Goal: Task Accomplishment & Management: Manage account settings

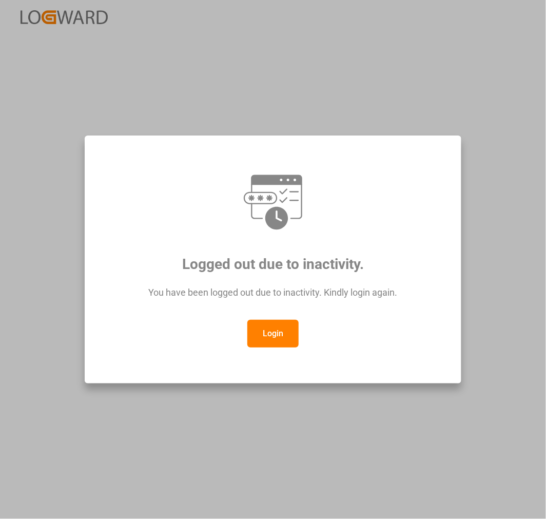
click at [290, 339] on button "Login" at bounding box center [272, 334] width 51 height 28
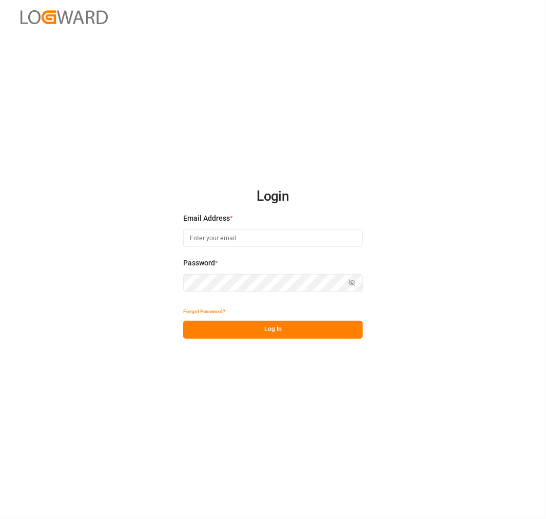
click at [284, 324] on button "Log In" at bounding box center [273, 330] width 180 height 18
click at [284, 240] on input at bounding box center [273, 238] width 180 height 18
type input "[PERSON_NAME][EMAIL_ADDRESS][PERSON_NAME][DOMAIN_NAME]"
drag, startPoint x: 281, startPoint y: 320, endPoint x: 280, endPoint y: 326, distance: 5.9
click at [280, 324] on div "Forgot Password? Log In" at bounding box center [273, 321] width 180 height 36
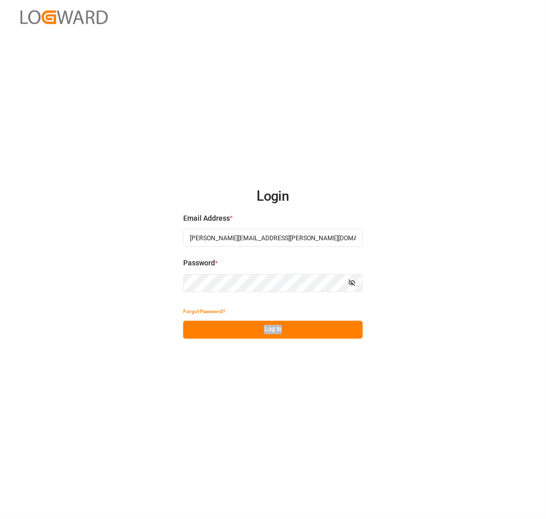
click at [280, 326] on button "Log In" at bounding box center [273, 330] width 180 height 18
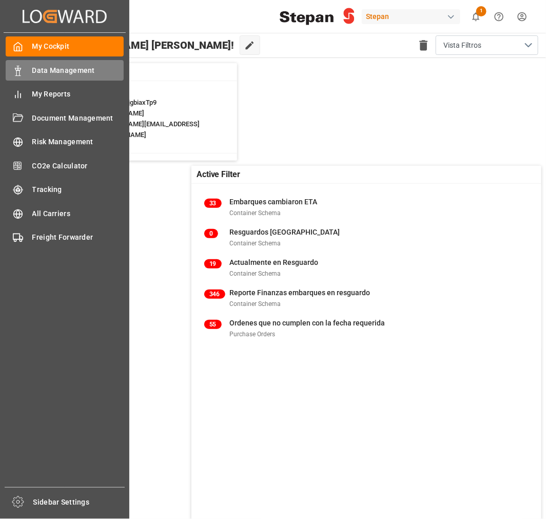
click at [28, 68] on div "Data Management Data Management" at bounding box center [65, 70] width 118 height 20
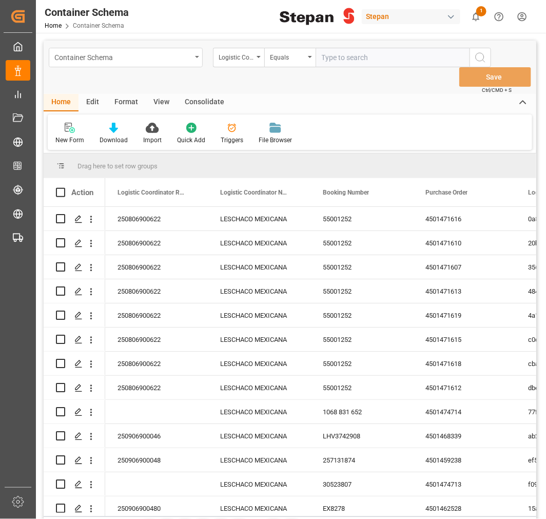
click at [186, 56] on div "Container Schema" at bounding box center [122, 56] width 137 height 13
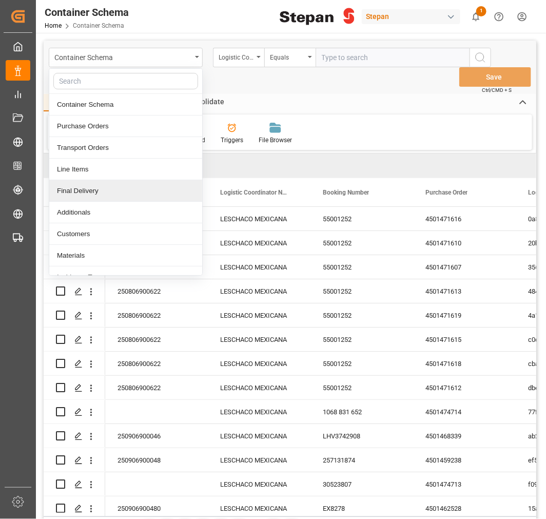
click at [90, 196] on div "Final Delivery" at bounding box center [125, 191] width 153 height 22
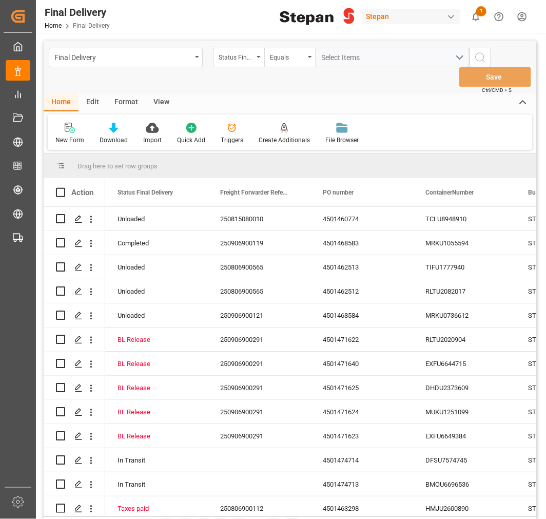
click at [91, 104] on div "Edit" at bounding box center [93, 102] width 28 height 17
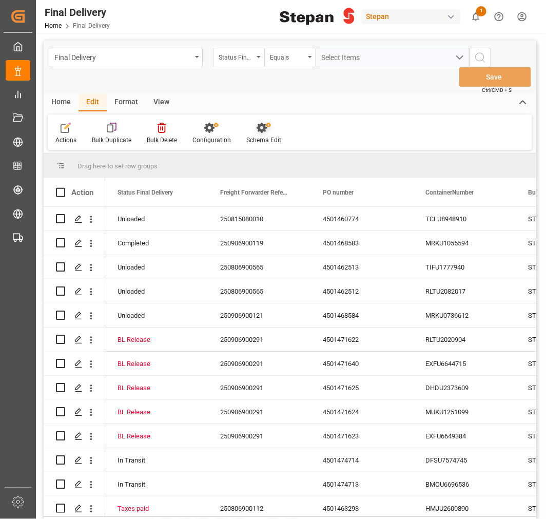
click at [258, 134] on div "Schema Edit" at bounding box center [264, 133] width 50 height 23
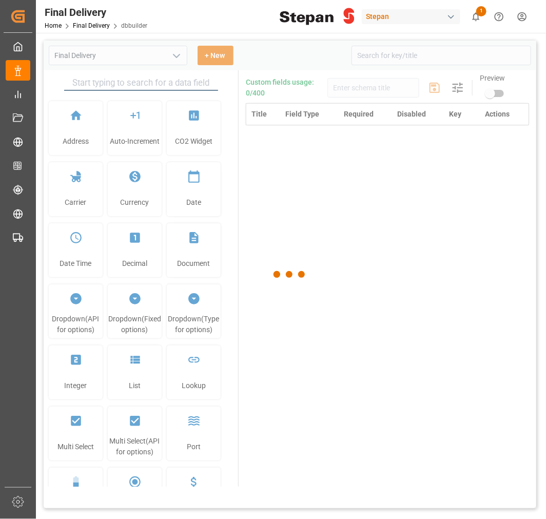
type input "Final Delivery"
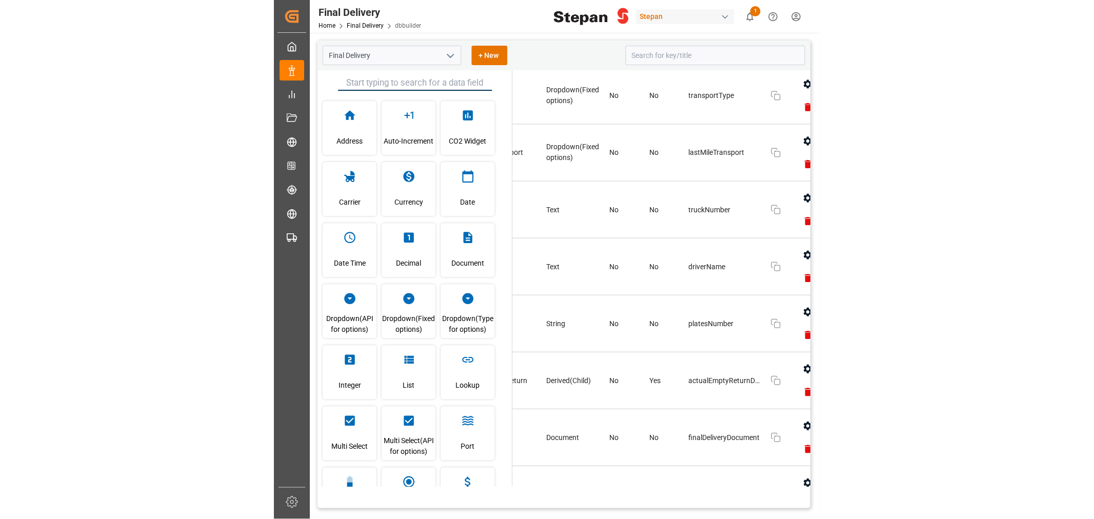
scroll to position [1254, 101]
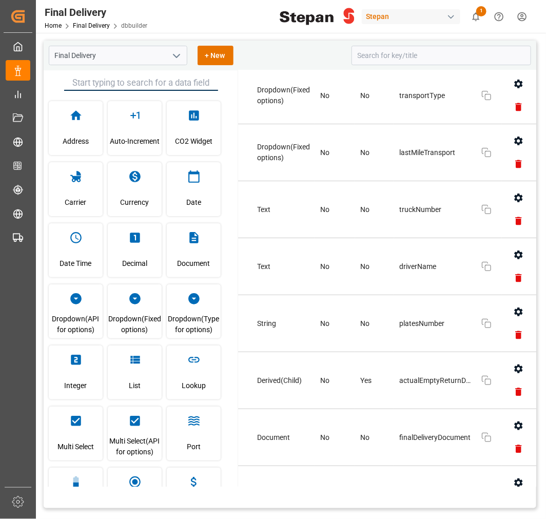
click at [514, 137] on icon "button" at bounding box center [518, 140] width 8 height 9
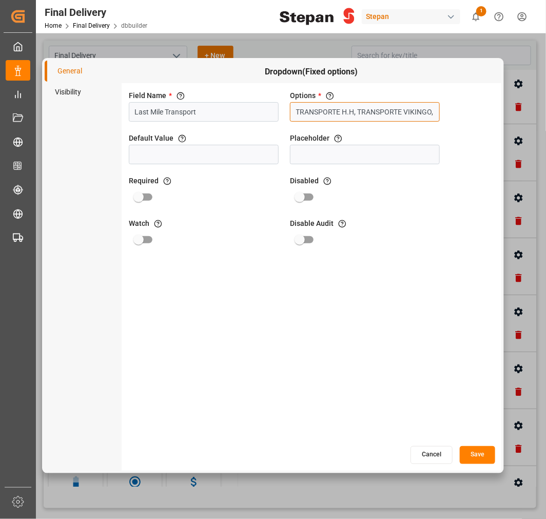
click at [397, 110] on input "TRANSPORTE H.H, TRANSPORTE VIKINGO, AUTOTRANSPORTE NACIONAL DE CARGA TNC SA DE …" at bounding box center [365, 111] width 150 height 19
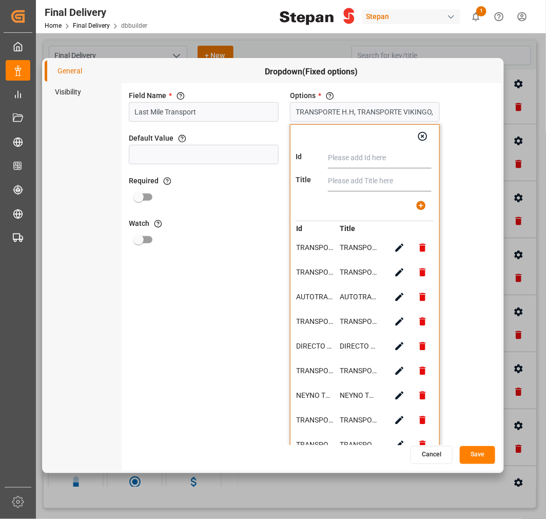
click at [365, 162] on input "text" at bounding box center [380, 158] width 104 height 21
drag, startPoint x: 399, startPoint y: 156, endPoint x: 308, endPoint y: 161, distance: 91.5
click at [308, 161] on div "Id TRANSPORTES TAE" at bounding box center [365, 158] width 139 height 21
type input "TRANSPORTES TAE"
click at [356, 177] on input "text" at bounding box center [380, 181] width 104 height 21
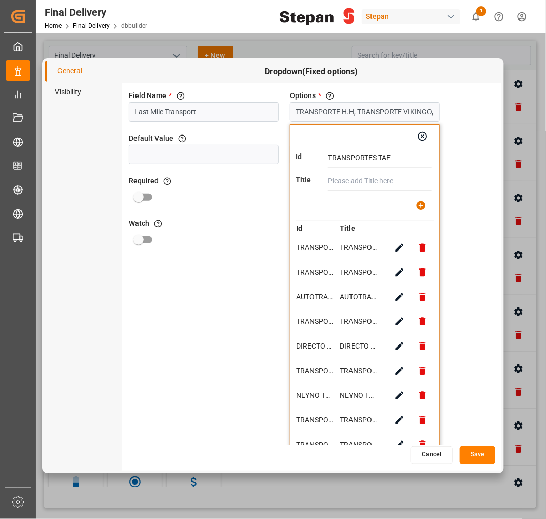
paste input "TRANSPORTES TAE"
type input "TRANSPORTES TAE"
click at [421, 204] on icon "button" at bounding box center [421, 205] width 11 height 11
type input "TRANSPORTE H.H, TRANSPORTE VIKINGO, AUTOTRANSPORTE NACIONAL DE CARGA TNC SA DE …"
click at [421, 142] on button "button" at bounding box center [422, 136] width 23 height 23
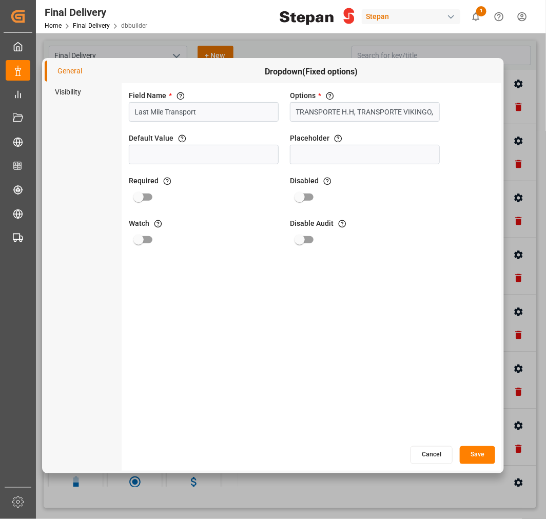
click at [481, 455] on button "Save" at bounding box center [477, 455] width 35 height 18
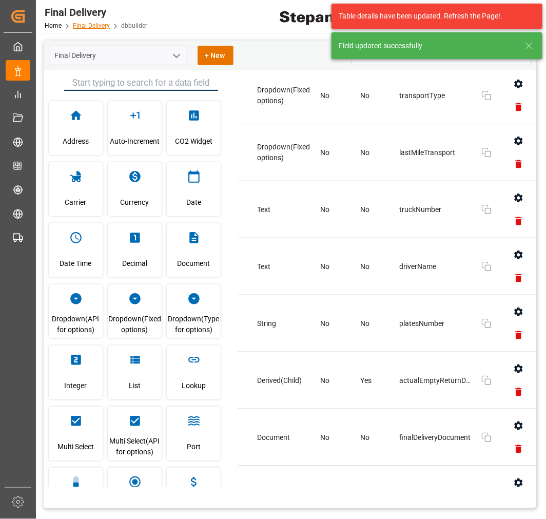
click at [85, 23] on link "Final Delivery" at bounding box center [91, 25] width 37 height 7
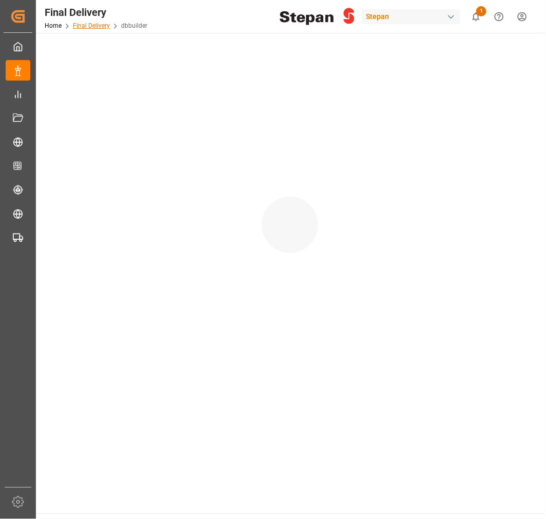
click at [93, 27] on link "Final Delivery" at bounding box center [91, 25] width 37 height 7
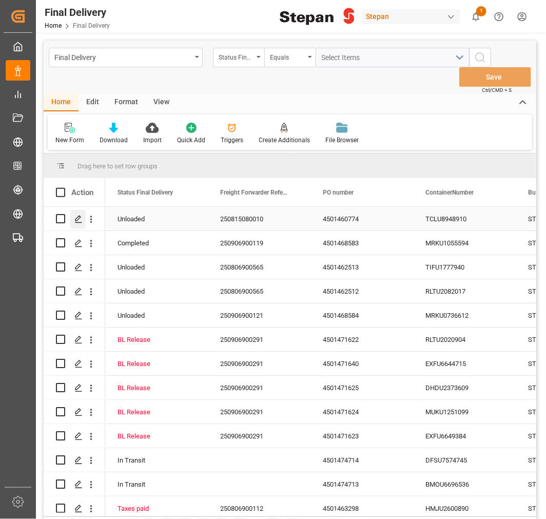
click at [73, 219] on div "Press SPACE to select this row." at bounding box center [77, 219] width 15 height 19
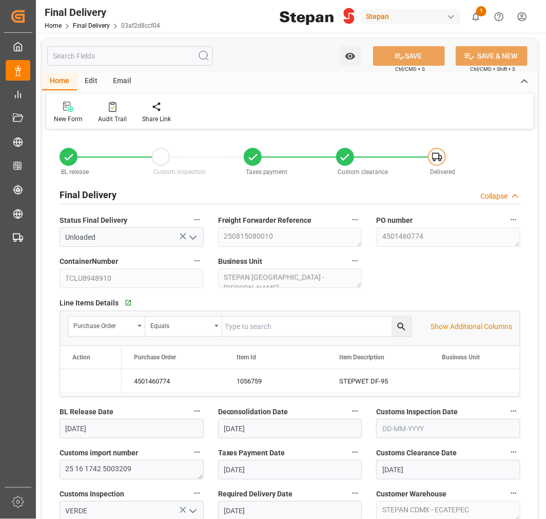
type input "[DATE]"
type input "26-09-2025"
type input "[DATE]"
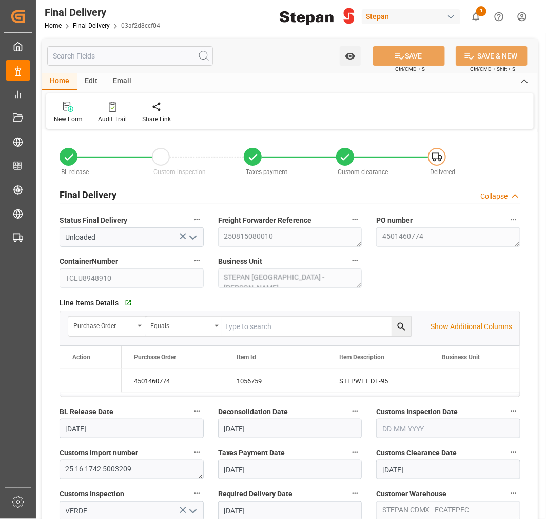
type input "[DATE]"
type input "29-08-2025 00:00"
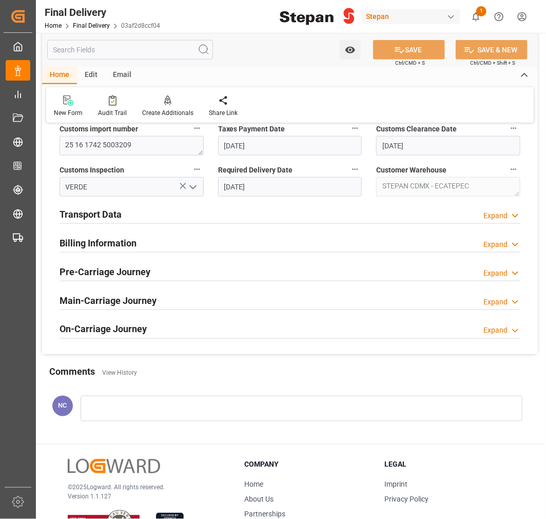
scroll to position [267, 0]
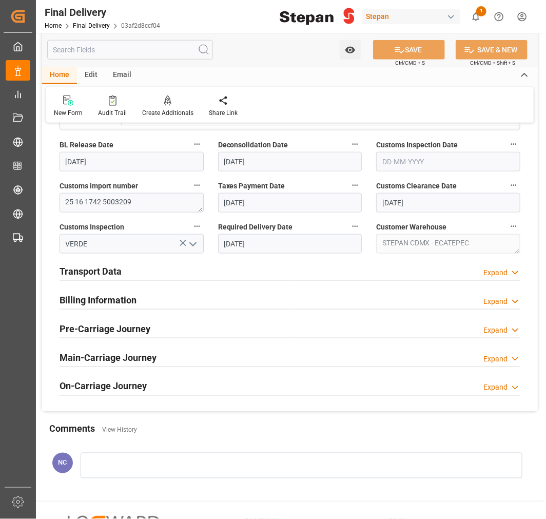
click at [119, 263] on div "Transport Data" at bounding box center [91, 270] width 62 height 19
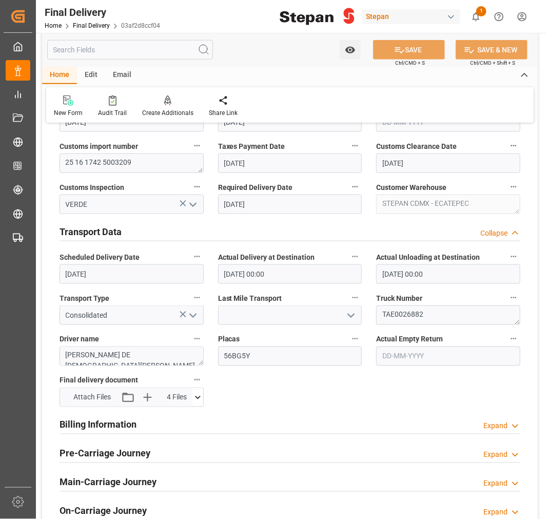
scroll to position [324, 0]
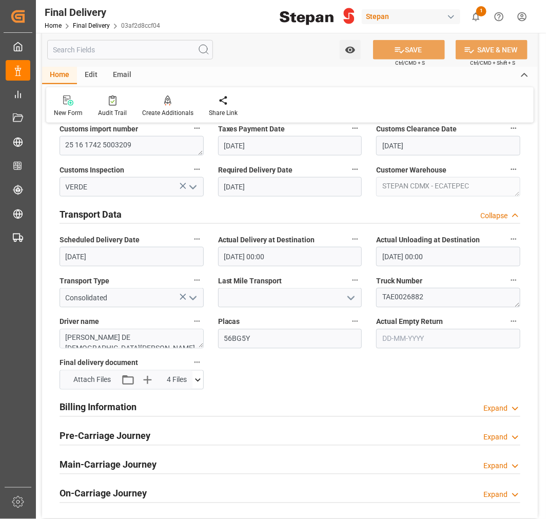
click at [349, 298] on polyline "open menu" at bounding box center [351, 298] width 6 height 3
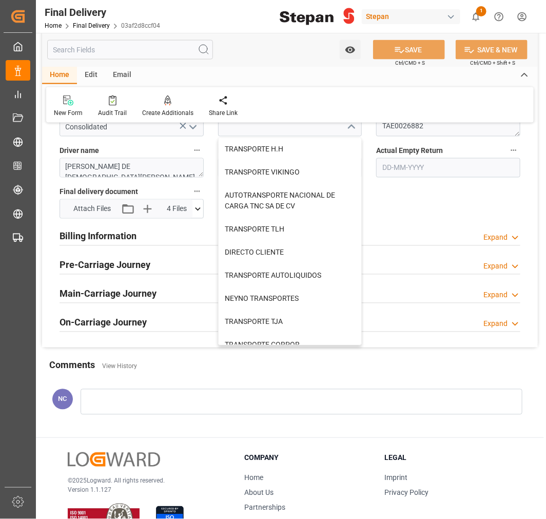
scroll to position [0, 0]
